Goal: Communication & Community: Answer question/provide support

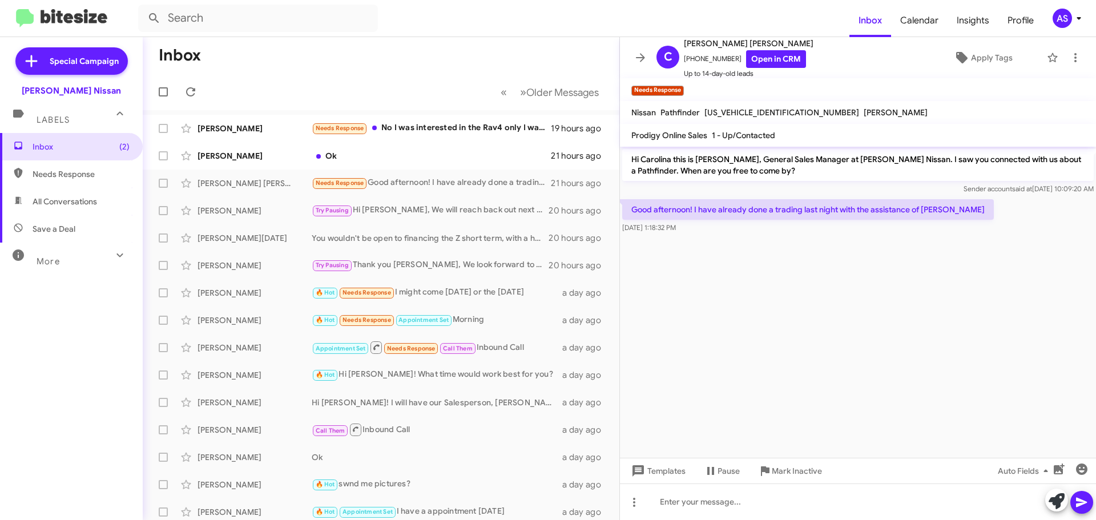
click at [839, 416] on cdk-virtual-scroll-viewport "Hi Carolina this is [PERSON_NAME], General Sales Manager at [PERSON_NAME] Nissa…" at bounding box center [858, 302] width 476 height 311
click at [466, 158] on div "Ok" at bounding box center [438, 155] width 253 height 11
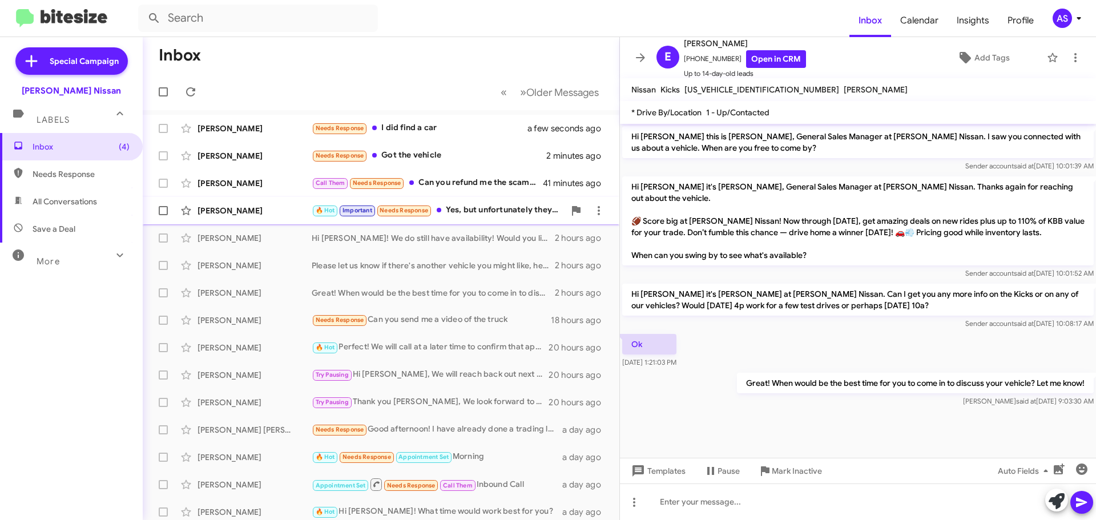
click at [505, 213] on div "🔥 Hot Important Needs Response Yes, but unfortunately they said I wouldn't qual…" at bounding box center [438, 210] width 253 height 13
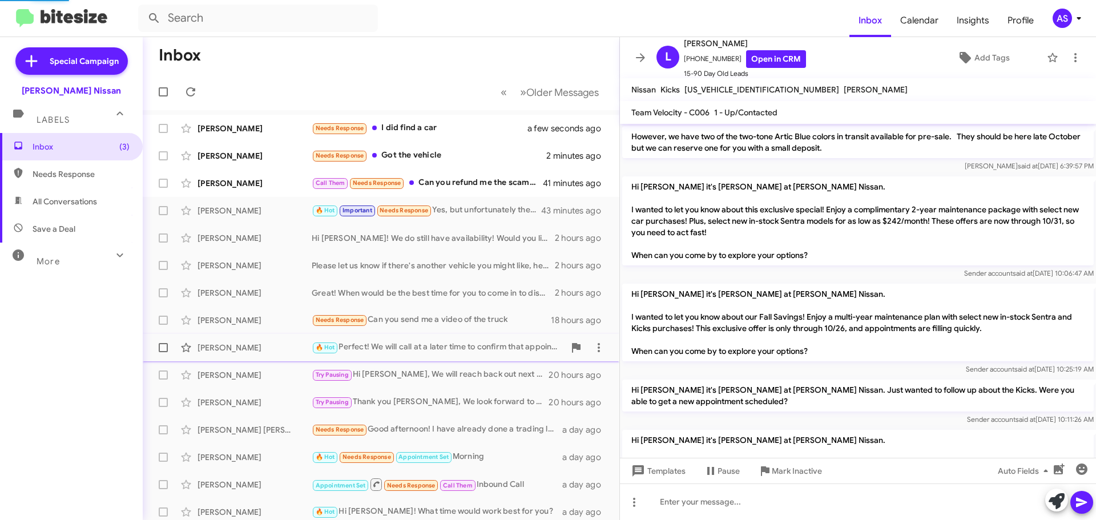
scroll to position [1000, 0]
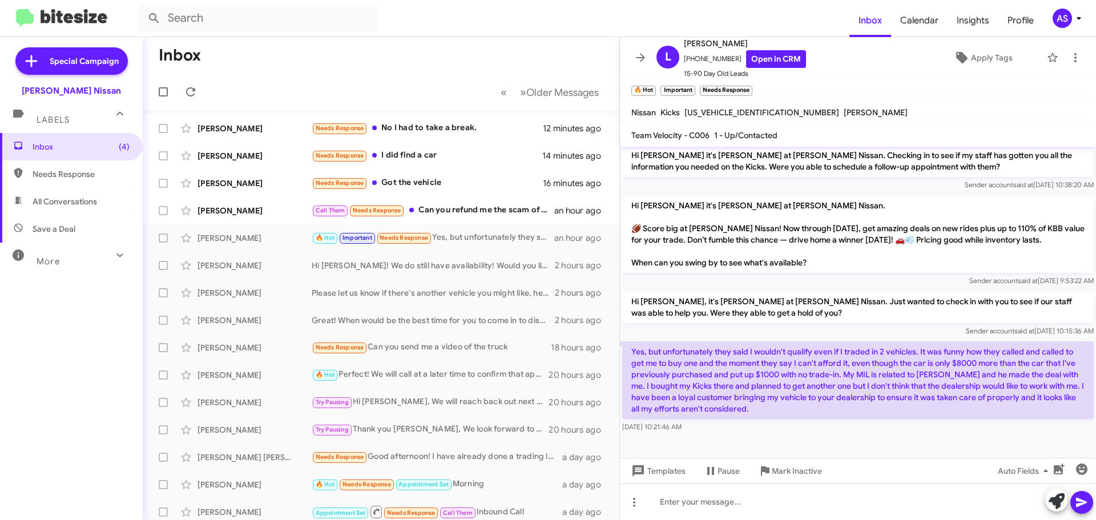
click at [765, 435] on div at bounding box center [858, 463] width 476 height 57
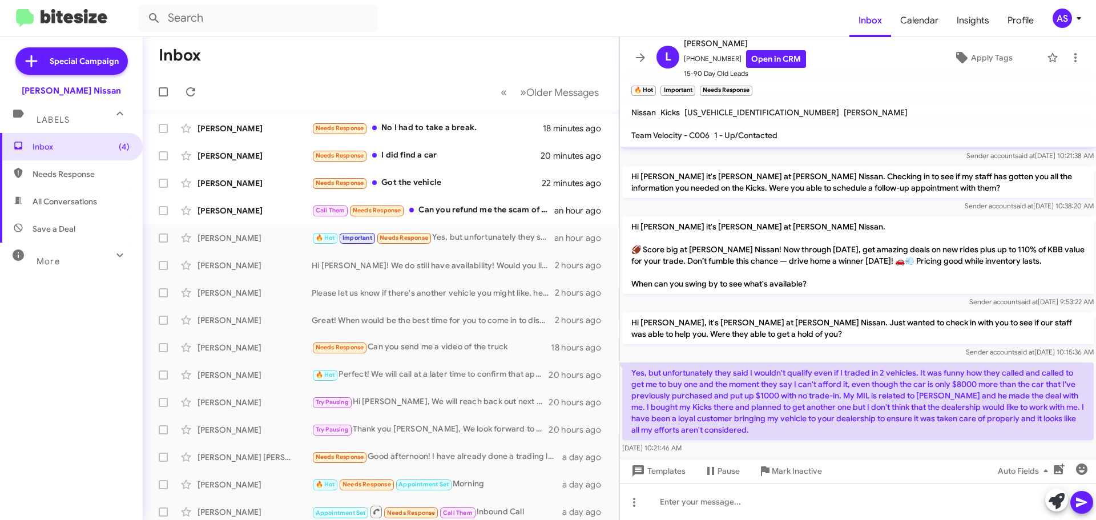
scroll to position [1023, 0]
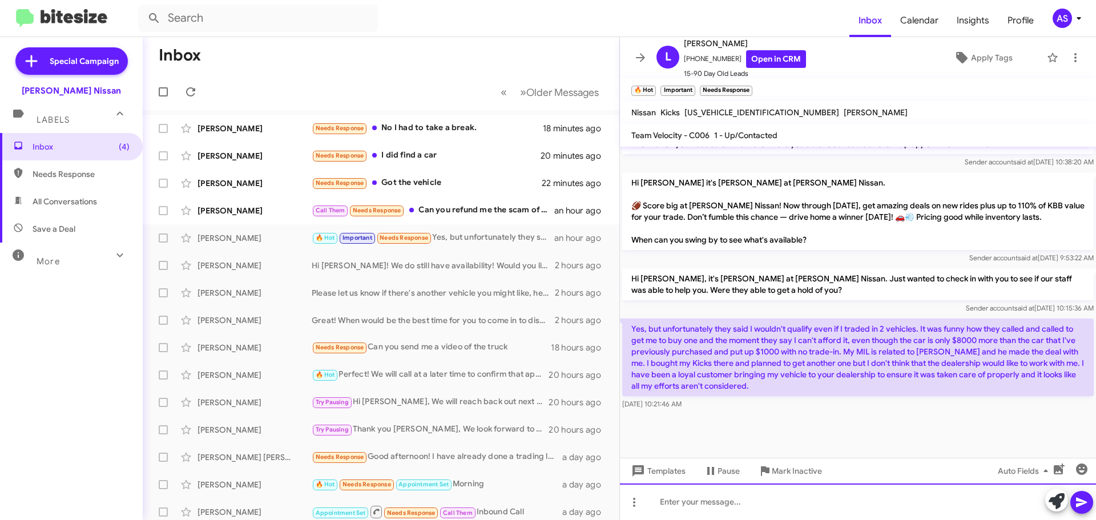
click at [831, 508] on div at bounding box center [858, 502] width 476 height 37
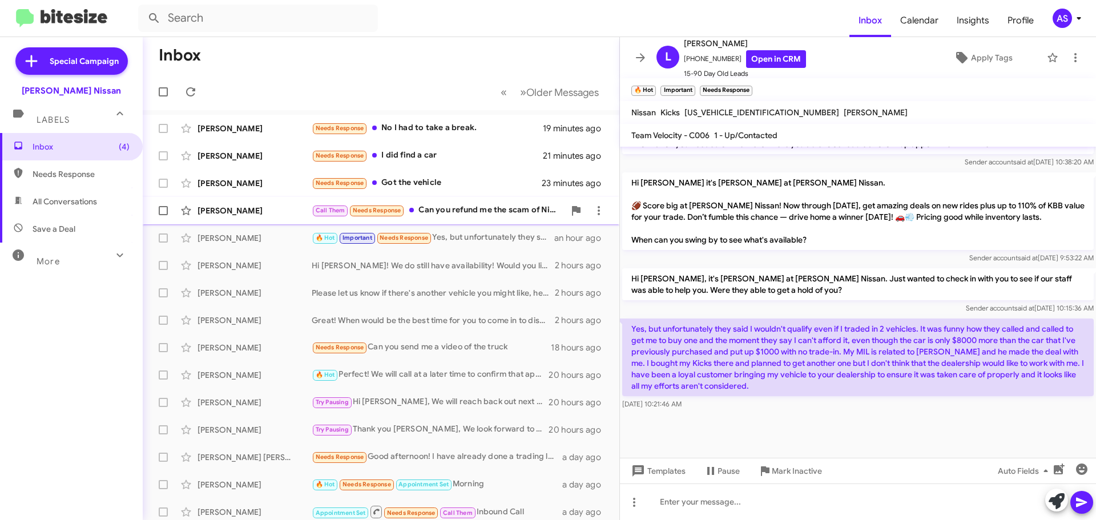
click at [465, 216] on div "Call Them Needs Response Can you refund me the scam of Nissan finance in my acc…" at bounding box center [438, 210] width 253 height 13
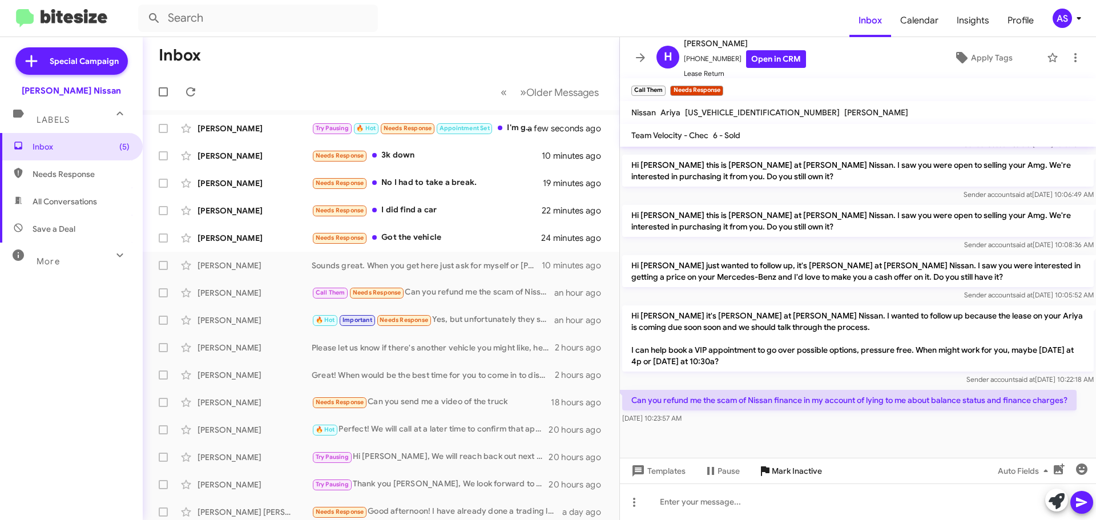
click at [810, 475] on span "Mark Inactive" at bounding box center [797, 471] width 50 height 21
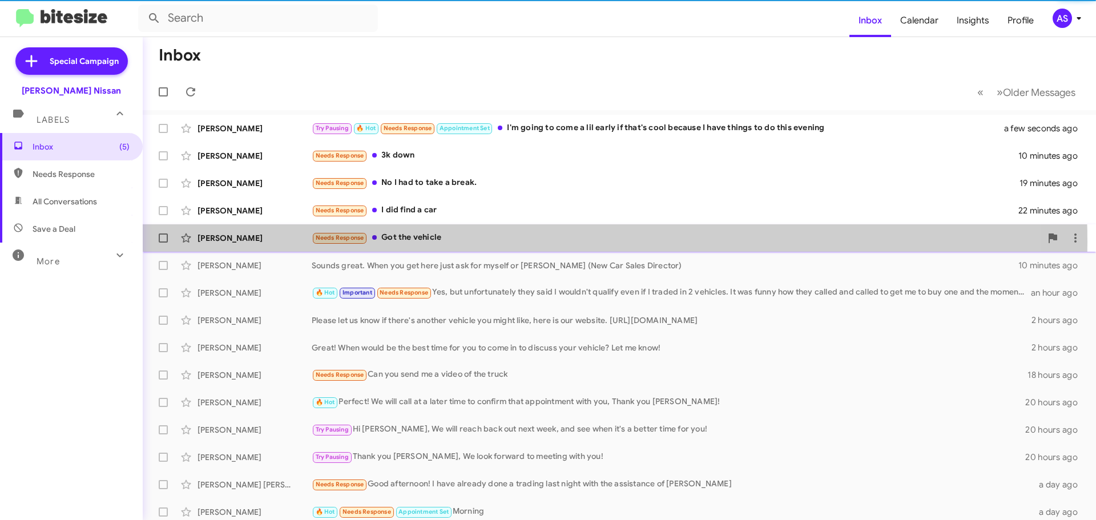
click at [484, 242] on div "Needs Response Got the vehicle" at bounding box center [677, 237] width 730 height 13
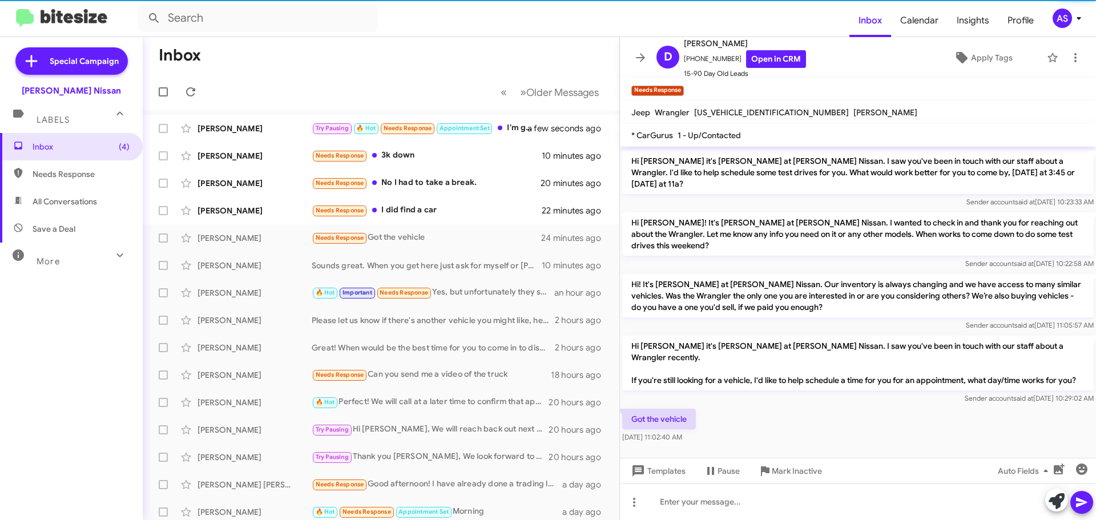
scroll to position [235, 0]
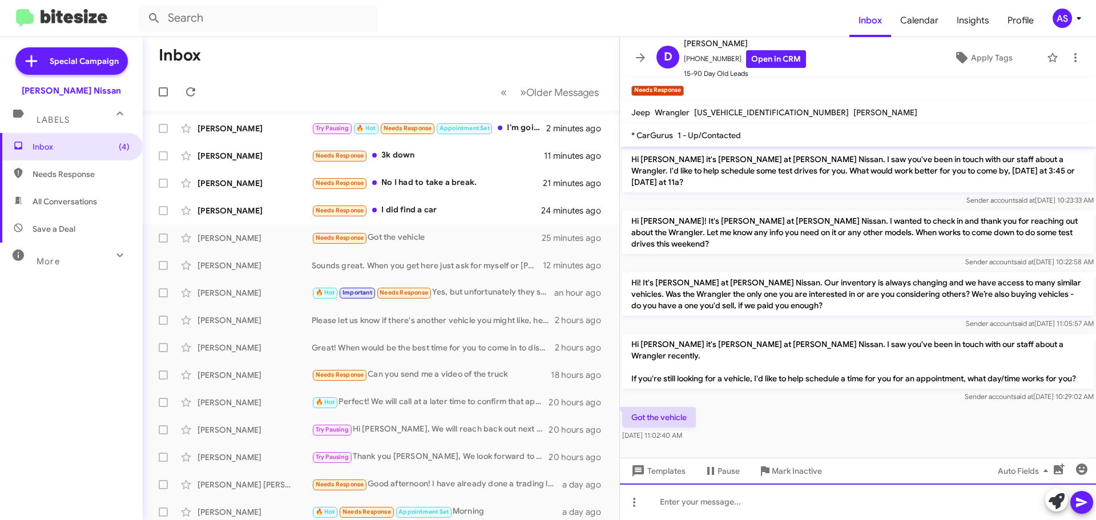
click at [826, 488] on div at bounding box center [858, 502] width 476 height 37
click at [775, 512] on div at bounding box center [858, 502] width 476 height 37
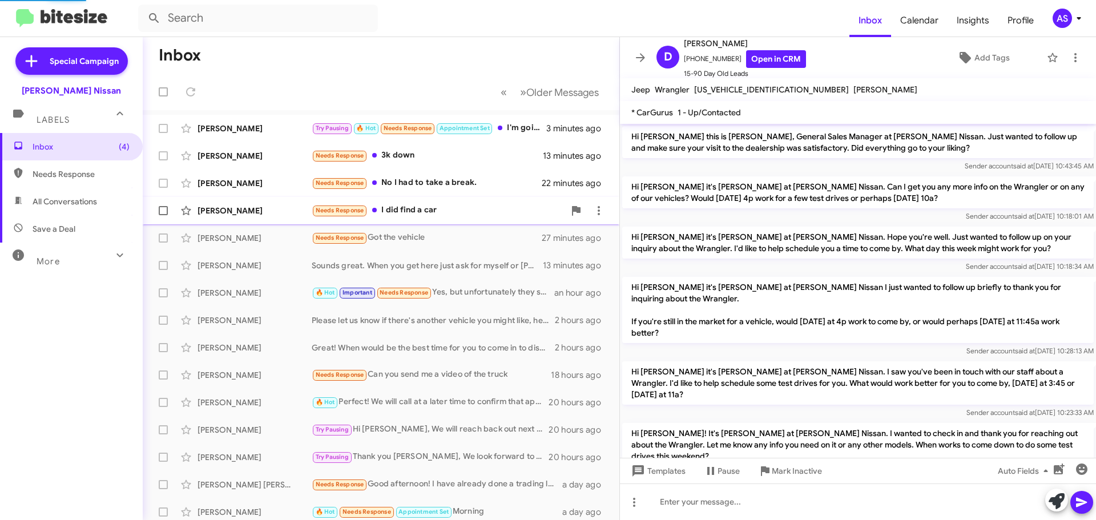
click at [400, 220] on div "Linda Branham Needs Response I did find a car 25 minutes ago" at bounding box center [381, 210] width 458 height 23
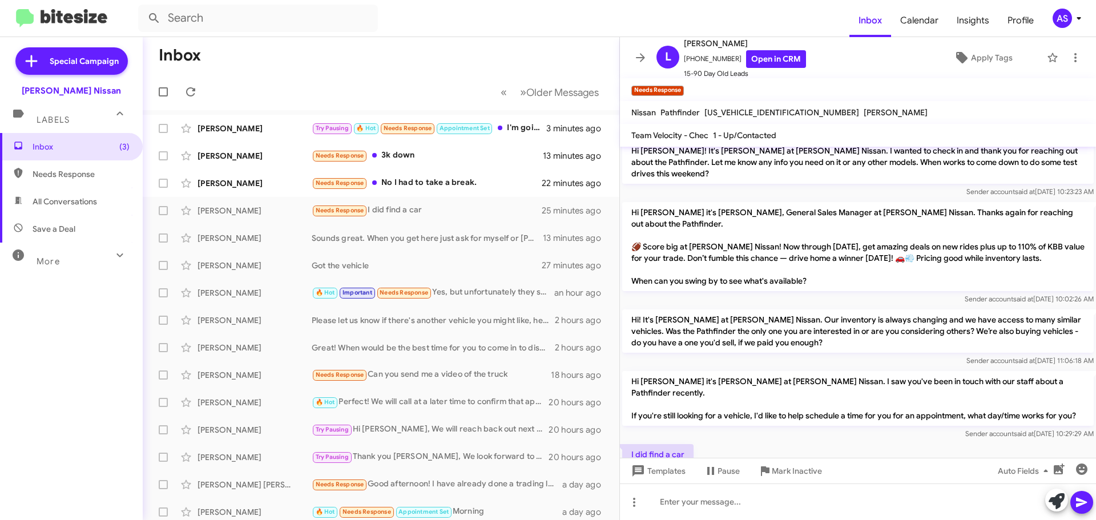
scroll to position [729, 0]
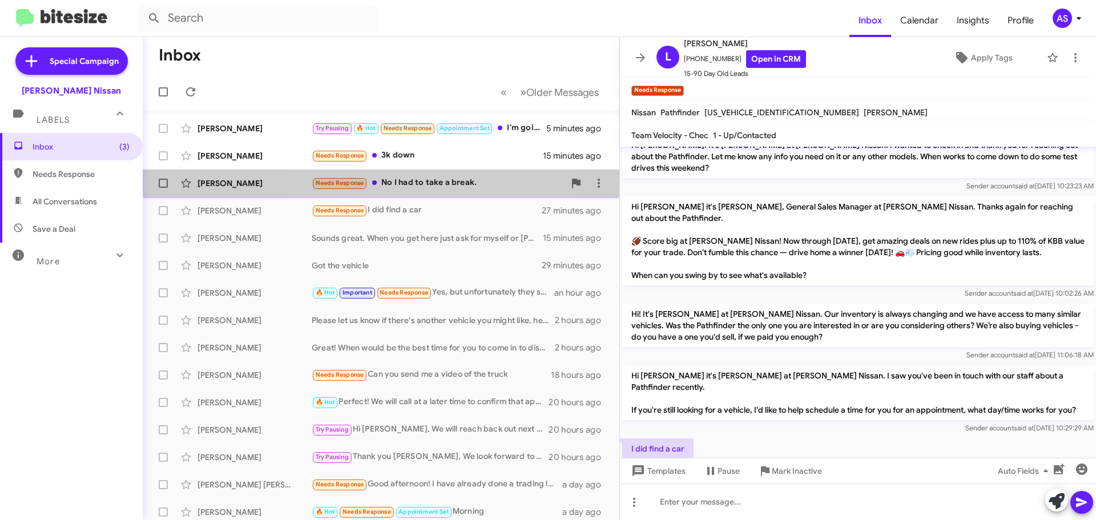
click at [415, 174] on div "Joshua Crabtree Needs Response No I had to take a break. 24 minutes ago" at bounding box center [381, 183] width 458 height 23
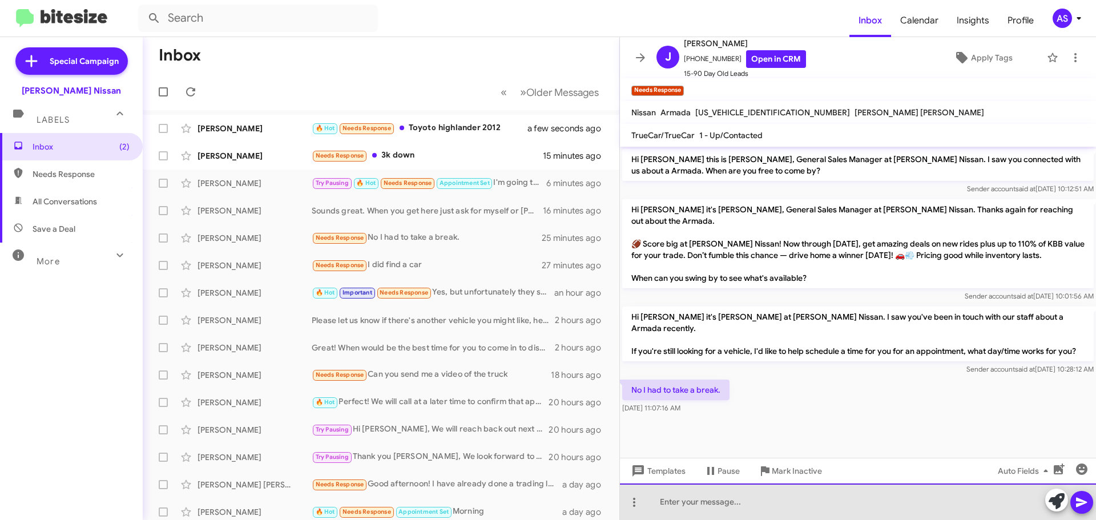
click at [843, 516] on div at bounding box center [858, 502] width 476 height 37
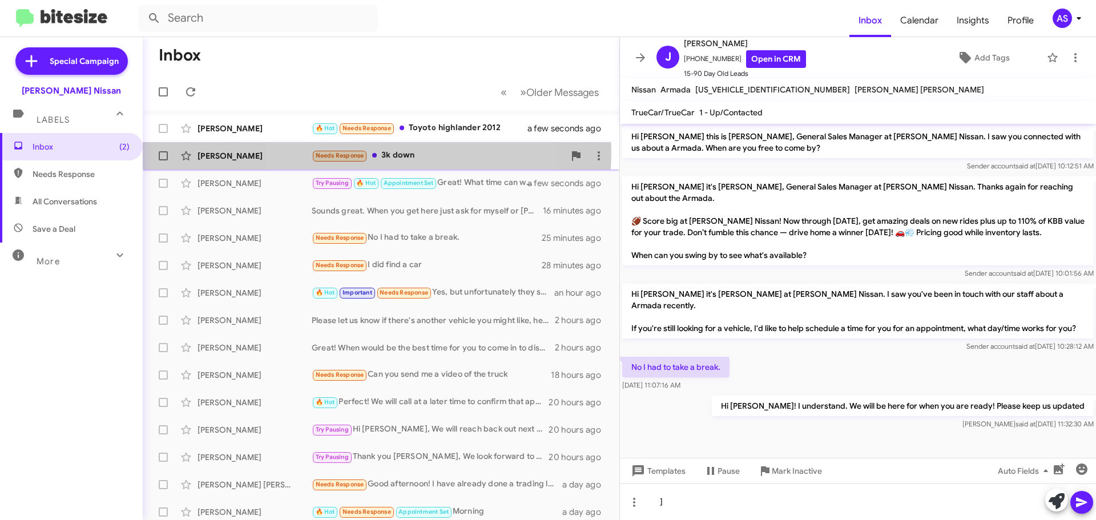
click at [369, 154] on div "Needs Response 3k down" at bounding box center [438, 155] width 253 height 13
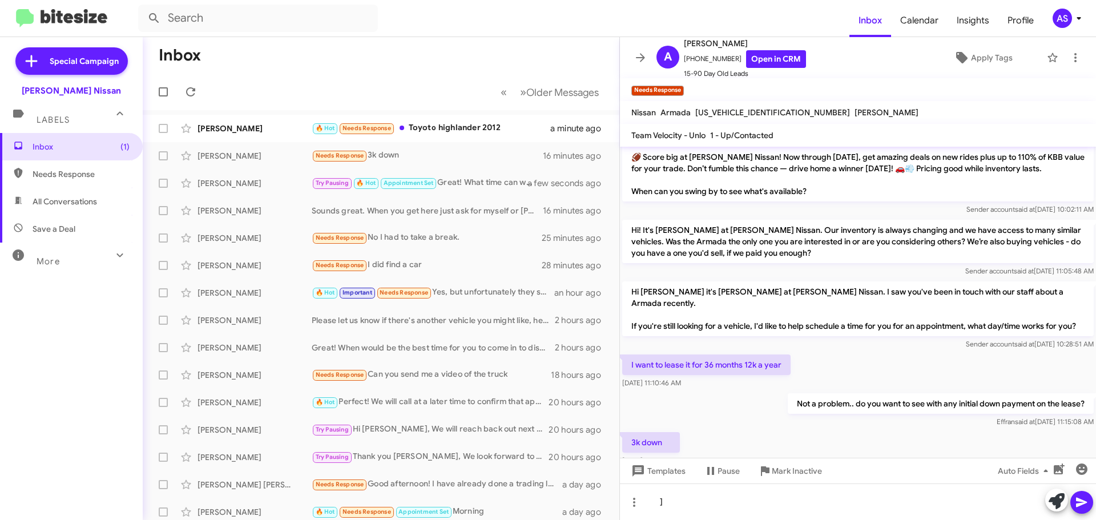
scroll to position [421, 0]
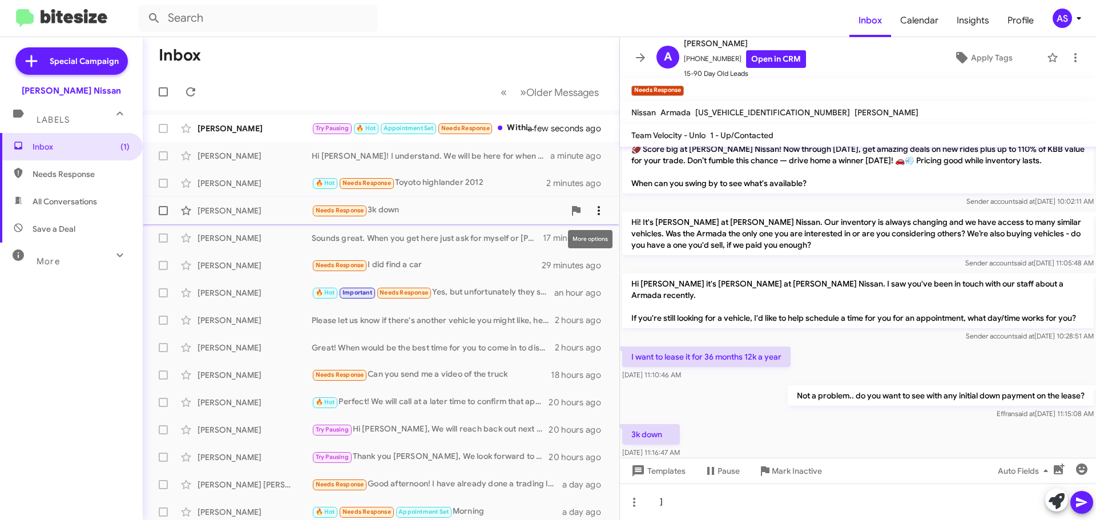
click at [592, 212] on icon at bounding box center [599, 211] width 14 height 14
click at [671, 311] on div at bounding box center [548, 260] width 1096 height 520
click at [635, 506] on icon at bounding box center [634, 502] width 2 height 9
click at [670, 505] on div at bounding box center [548, 260] width 1096 height 520
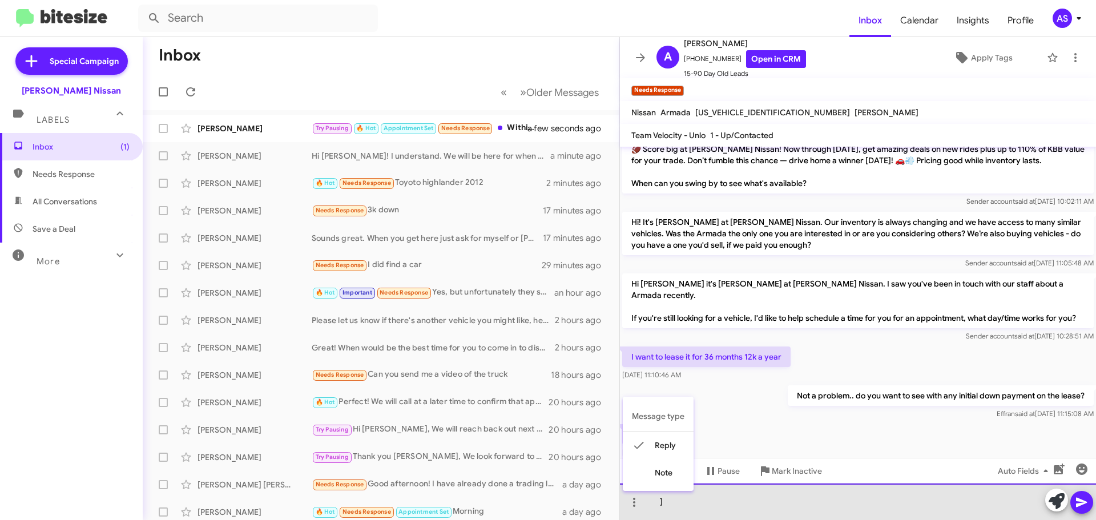
click at [670, 505] on div "]" at bounding box center [858, 502] width 476 height 37
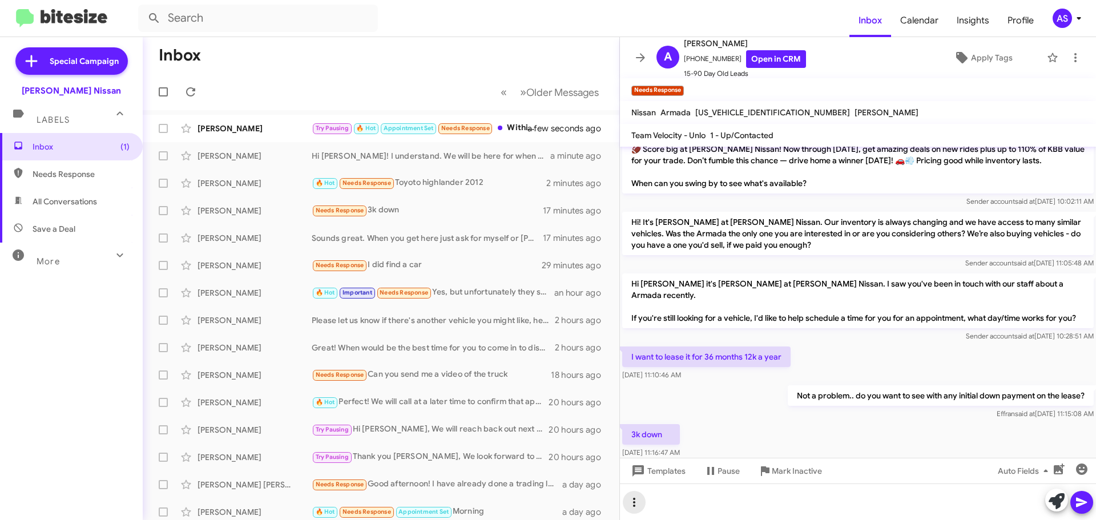
click at [634, 507] on icon at bounding box center [634, 502] width 2 height 9
click at [653, 482] on button "note" at bounding box center [658, 472] width 71 height 27
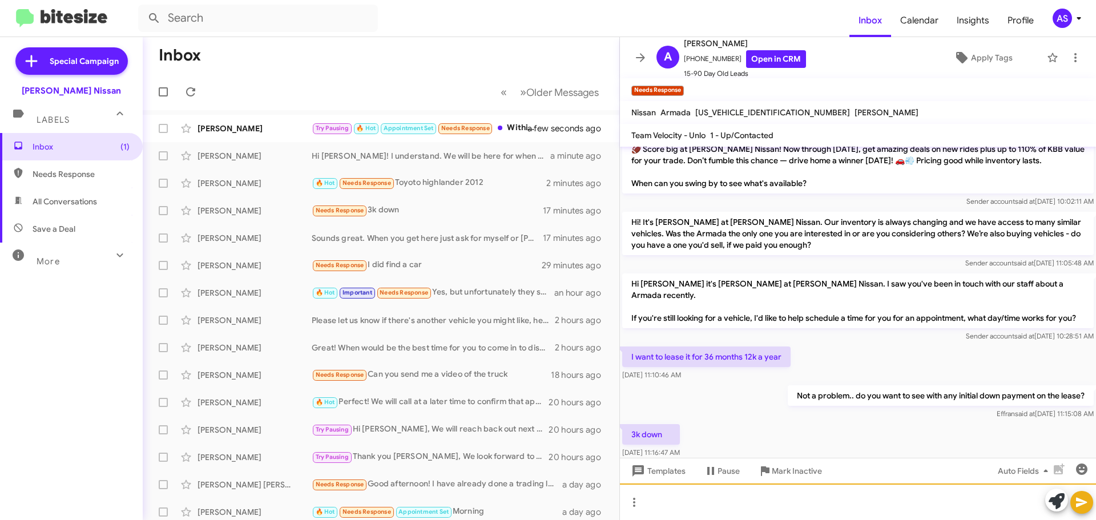
click at [680, 504] on div at bounding box center [858, 502] width 476 height 37
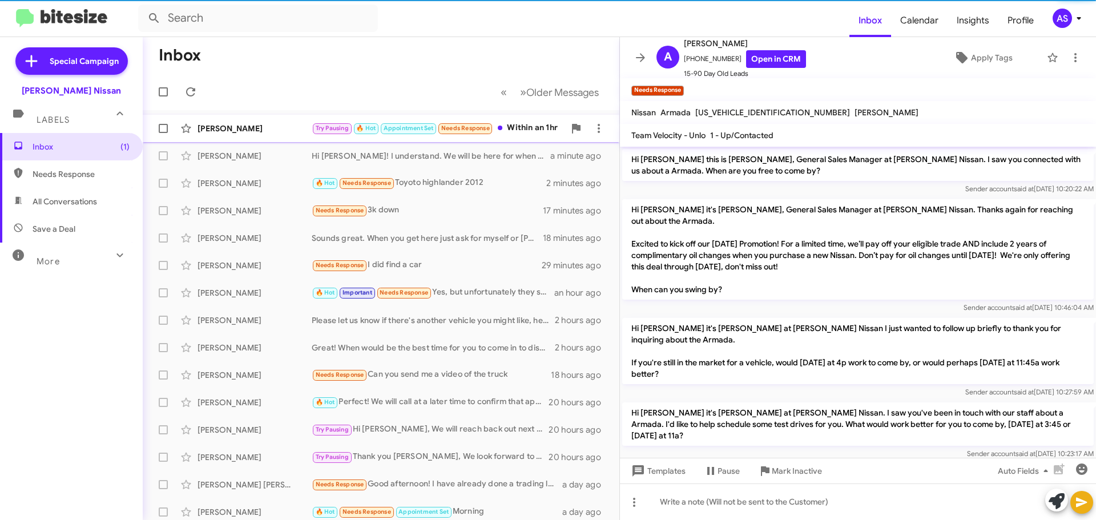
click at [500, 137] on div "Zeverick Wilson Try Pausing 🔥 Hot Appointment Set Needs Response Within an 1hr …" at bounding box center [381, 128] width 458 height 23
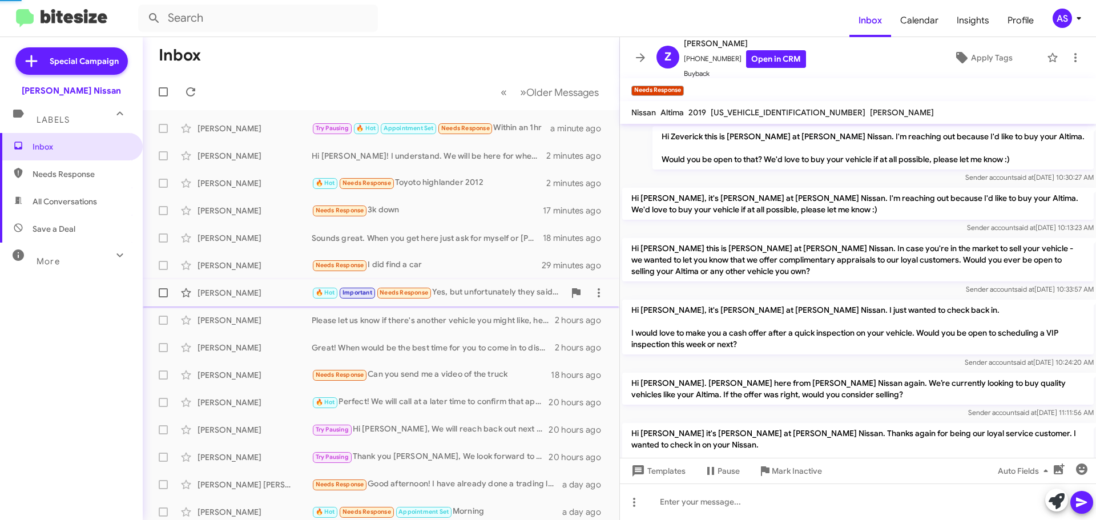
scroll to position [653, 0]
